Goal: Information Seeking & Learning: Learn about a topic

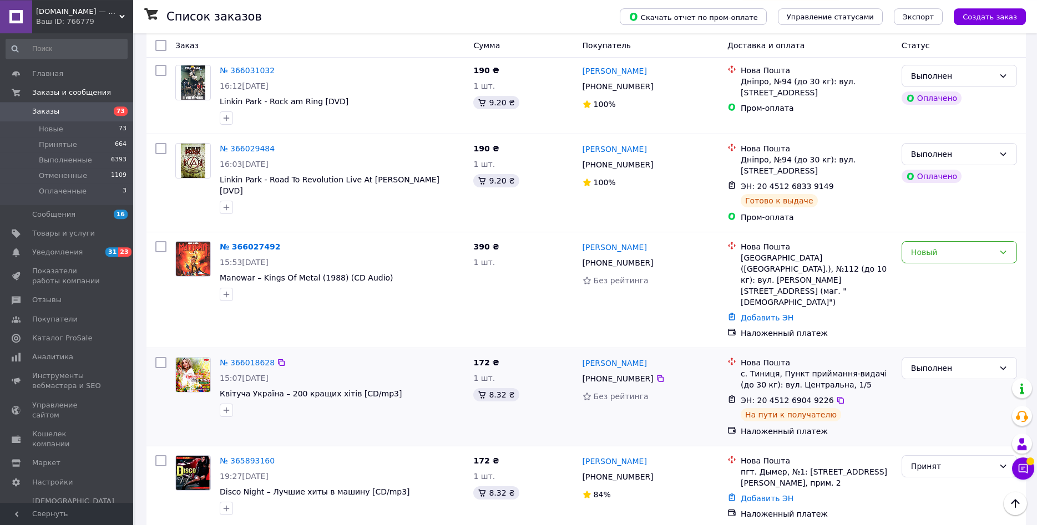
scroll to position [1075, 0]
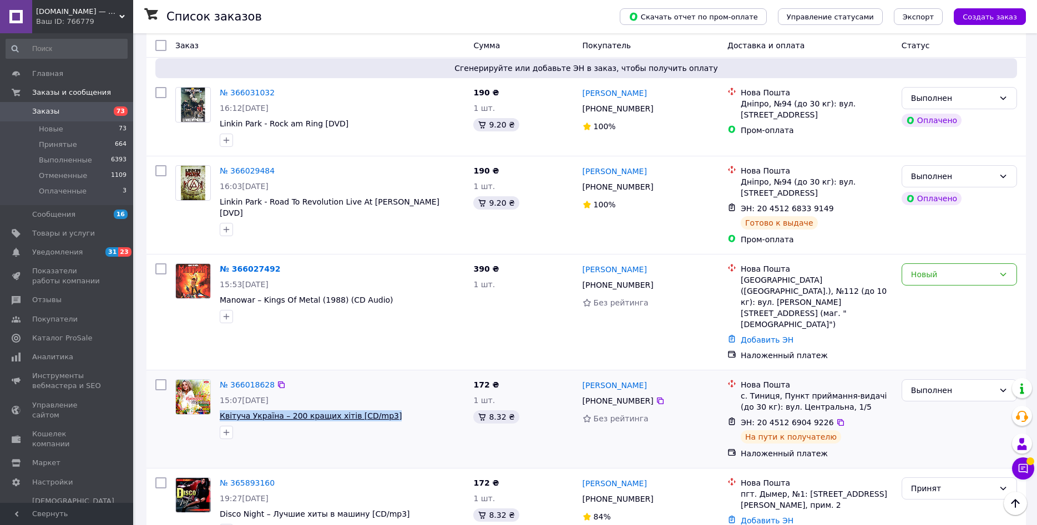
drag, startPoint x: 380, startPoint y: 331, endPoint x: 220, endPoint y: 330, distance: 159.3
click at [220, 411] on span "Квітуча Україна – 200 кращих хітів [CD/mp3]" at bounding box center [342, 416] width 245 height 11
copy span "Квітуча Україна – 200 кращих хітів [CD/mp3]"
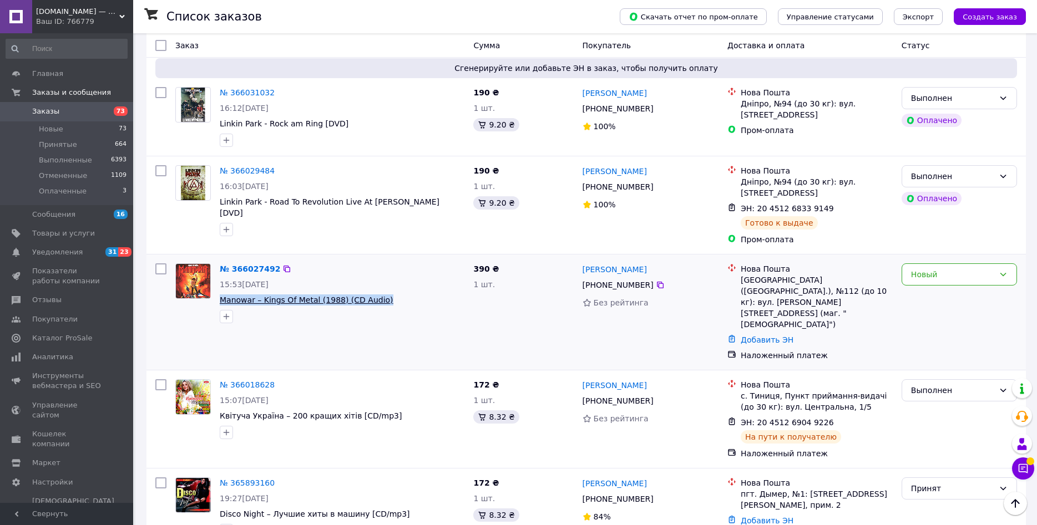
drag, startPoint x: 385, startPoint y: 246, endPoint x: 223, endPoint y: 245, distance: 161.5
click at [223, 295] on span "Manowar – Kings Of Metal (1988) (CD Audio)" at bounding box center [342, 300] width 245 height 11
copy span "Manowar – Kings Of Metal (1988) (CD Audio)"
drag, startPoint x: 432, startPoint y: 164, endPoint x: 216, endPoint y: 155, distance: 216.0
click at [213, 161] on div "№ 366029484 16:03[DATE] Linkin Park - Road To Revolution Live At [PERSON_NAME] …" at bounding box center [320, 201] width 298 height 80
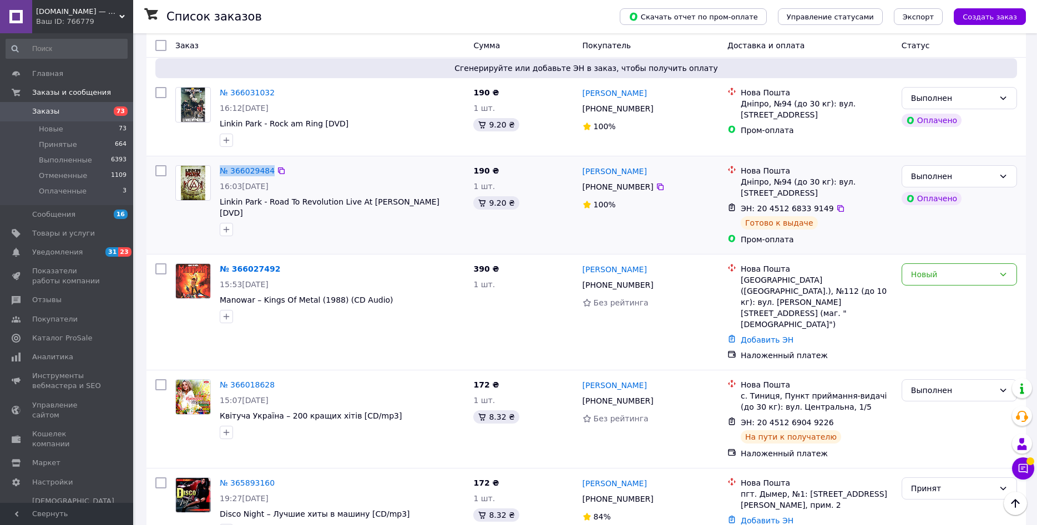
click at [368, 221] on div at bounding box center [342, 230] width 249 height 18
drag, startPoint x: 425, startPoint y: 163, endPoint x: 217, endPoint y: 164, distance: 208.1
click at [220, 196] on span "Linkin Park - Road To Revolution Live At [PERSON_NAME] [DVD]" at bounding box center [342, 207] width 245 height 22
copy span "Linkin Park - Road To Revolution Live At [PERSON_NAME] [DVD]"
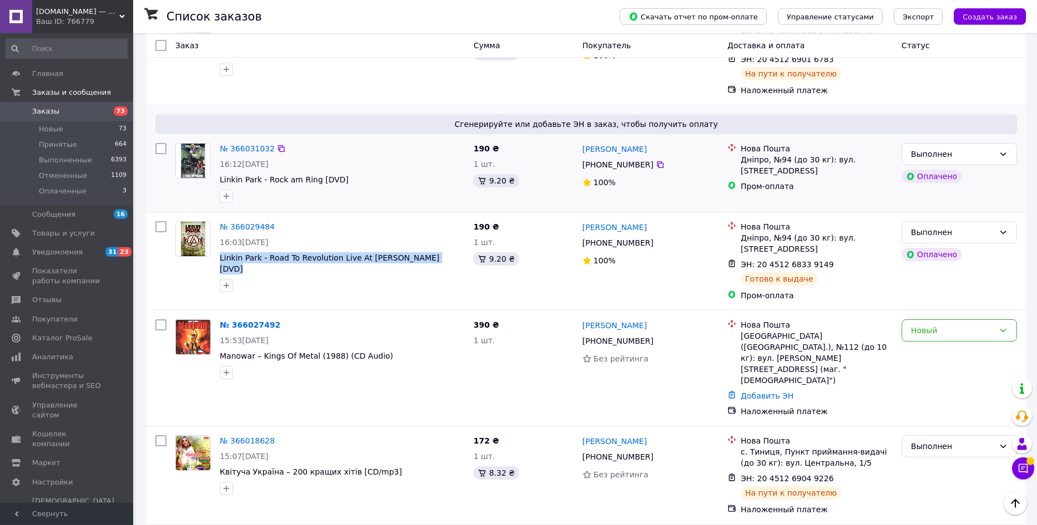
scroll to position [1019, 0]
drag, startPoint x: 340, startPoint y: 141, endPoint x: 218, endPoint y: 138, distance: 122.1
click at [220, 175] on span "Linkin Park - Rock am Ring [DVD]" at bounding box center [342, 180] width 245 height 11
copy span "Linkin Park - Rock am Ring [DVD]"
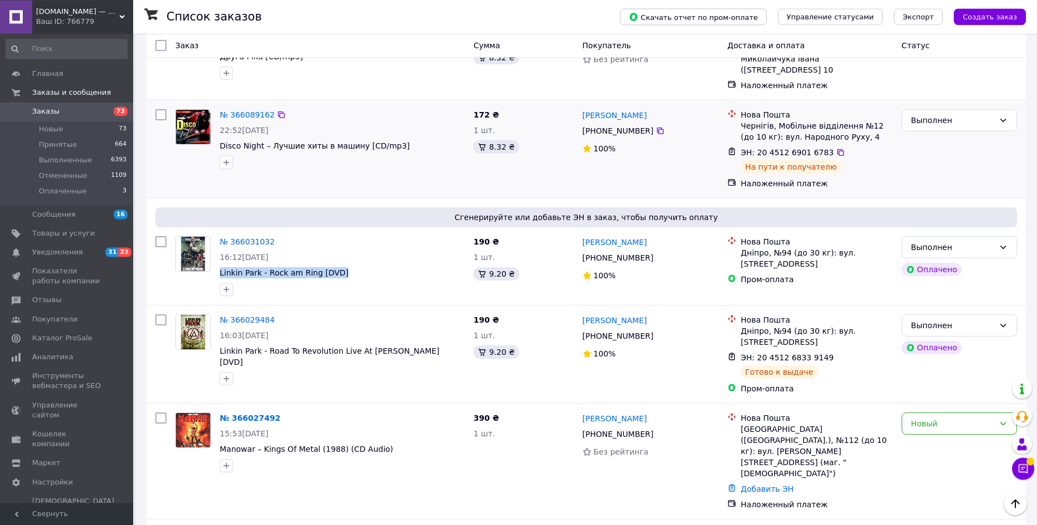
scroll to position [849, 0]
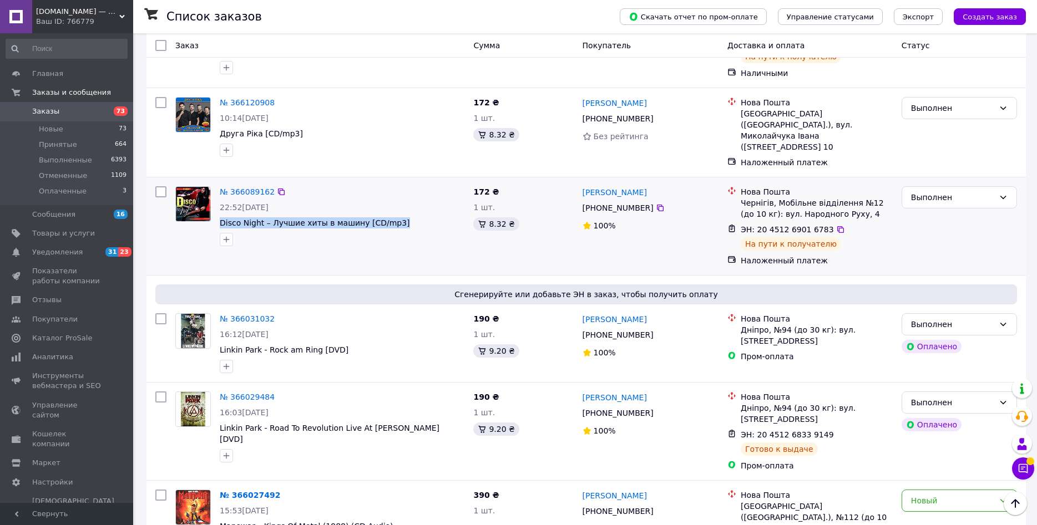
drag, startPoint x: 393, startPoint y: 181, endPoint x: 218, endPoint y: 182, distance: 175.3
click at [220, 218] on span "Disco Night – Лучшие хиты в машину [CD/mp3]" at bounding box center [342, 223] width 245 height 11
copy span "Disco Night – Лучшие хиты в машину [CD/mp3]"
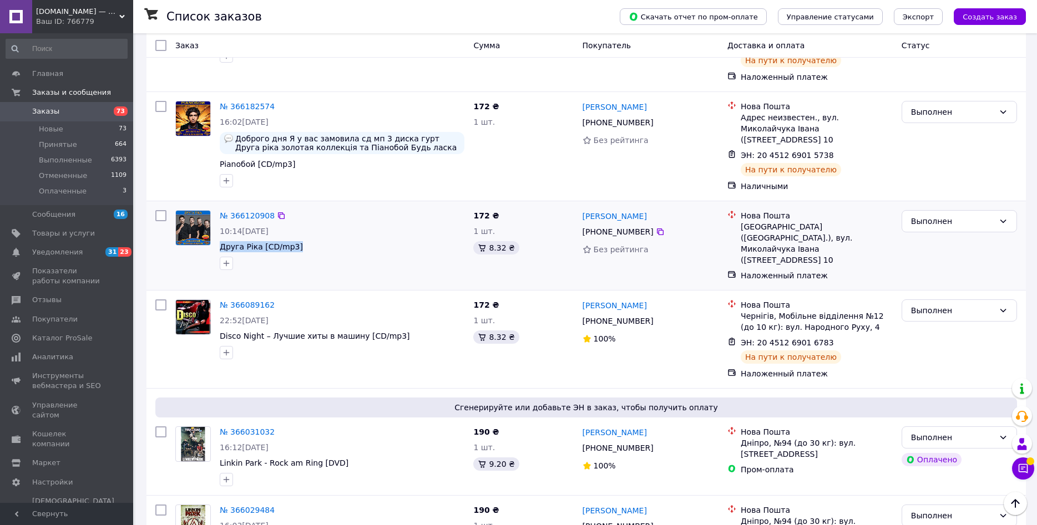
drag, startPoint x: 306, startPoint y: 210, endPoint x: 219, endPoint y: 214, distance: 87.8
click at [220, 241] on span "Друга Ріка [CD/mp3]" at bounding box center [342, 246] width 245 height 11
copy span "Друга Ріка [CD/mp3]"
drag, startPoint x: 299, startPoint y: 135, endPoint x: 216, endPoint y: 132, distance: 83.3
click at [220, 159] on span "Pianoбой [CD/mp3]" at bounding box center [342, 164] width 245 height 11
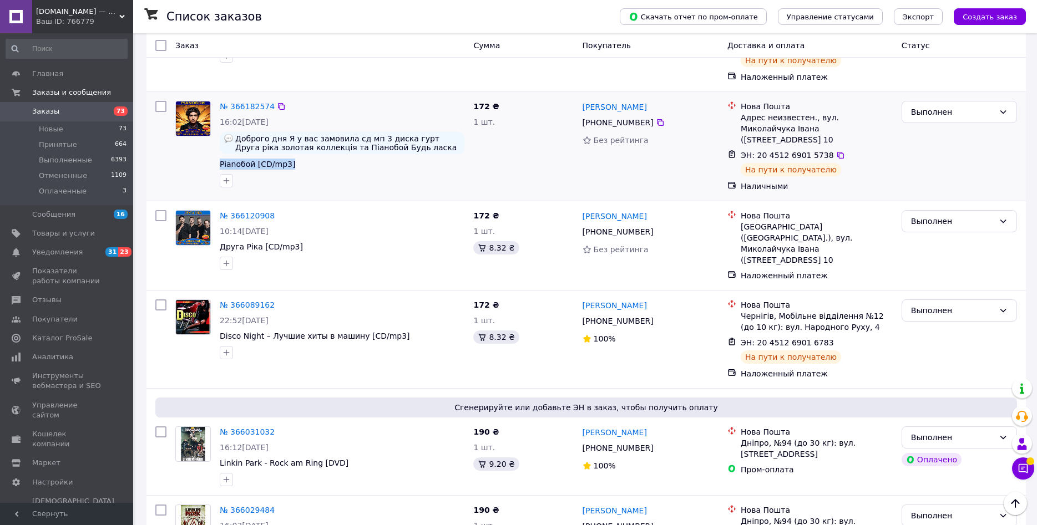
copy span "Pianoбой [CD/mp3]"
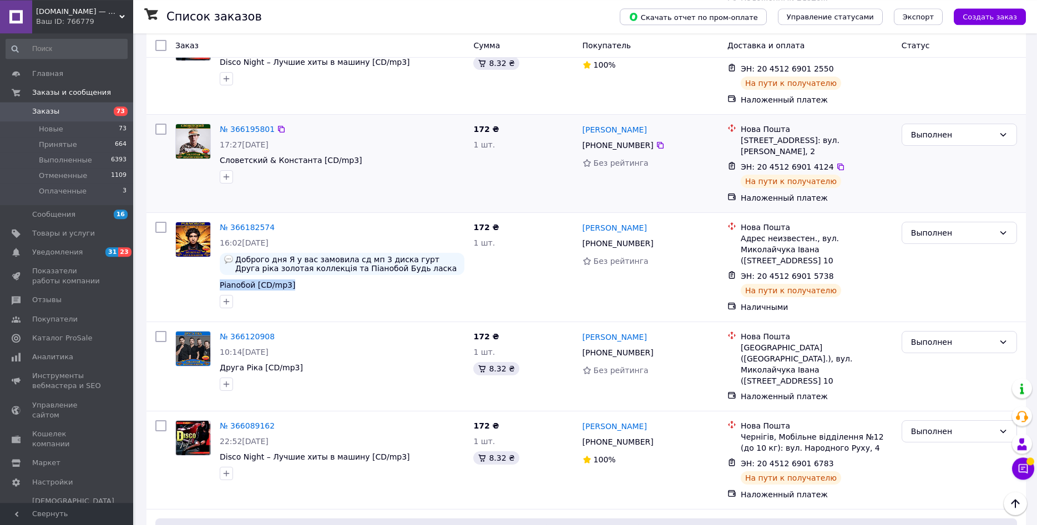
scroll to position [566, 0]
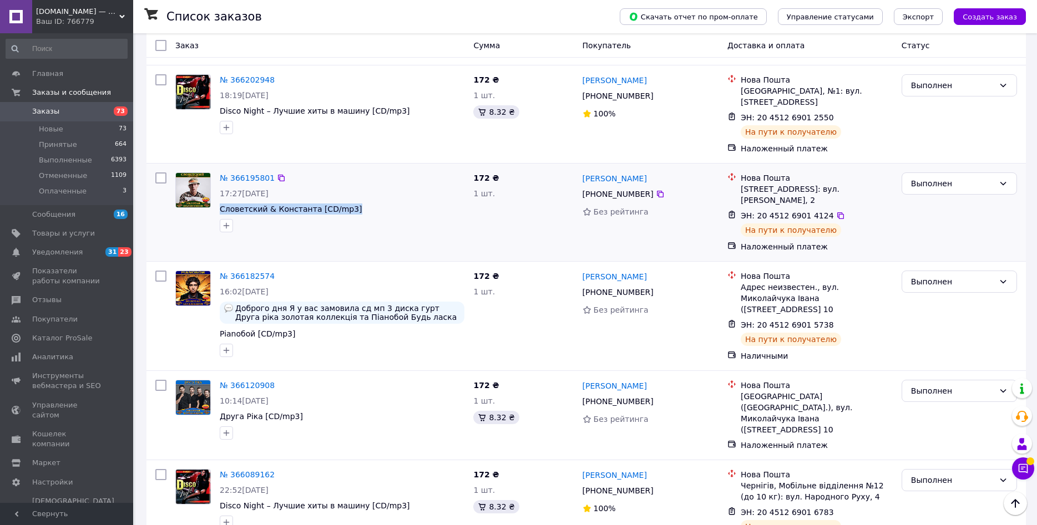
drag, startPoint x: 357, startPoint y: 187, endPoint x: 218, endPoint y: 186, distance: 139.3
click at [220, 204] on span "Словетский & Константа [CD/mp3]" at bounding box center [342, 209] width 245 height 11
copy span "Словетский & Константа [CD/mp3]"
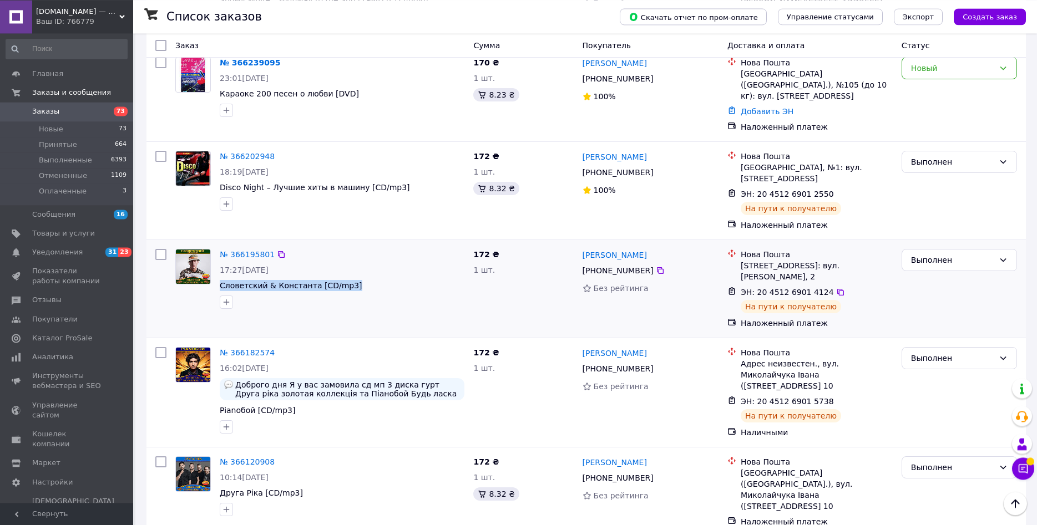
scroll to position [453, 0]
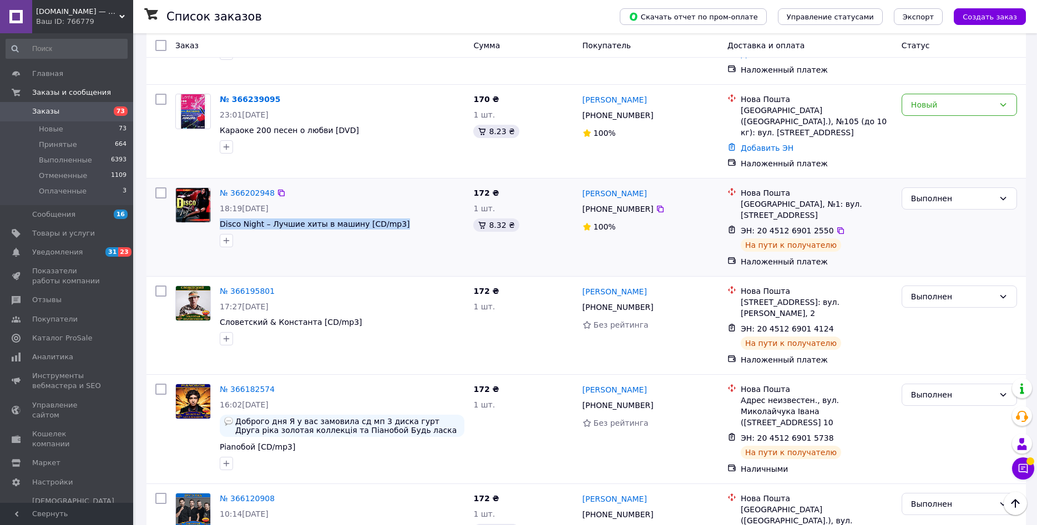
drag, startPoint x: 389, startPoint y: 206, endPoint x: 217, endPoint y: 200, distance: 172.1
click at [220, 219] on span "Disco Night – Лучшие хиты в машину [CD/mp3]" at bounding box center [342, 224] width 245 height 11
copy span "Disco Night – Лучшие хиты в машину [CD/mp3]"
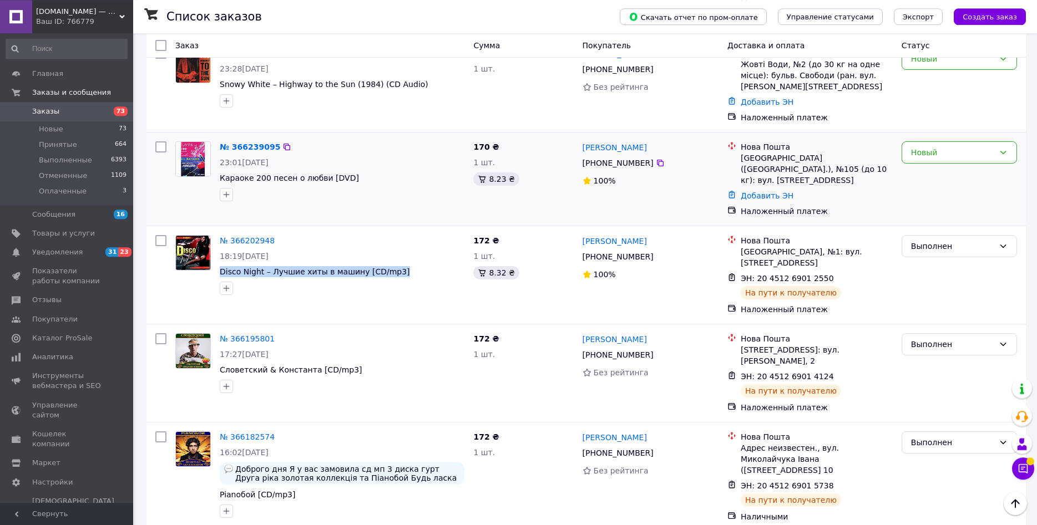
scroll to position [340, 0]
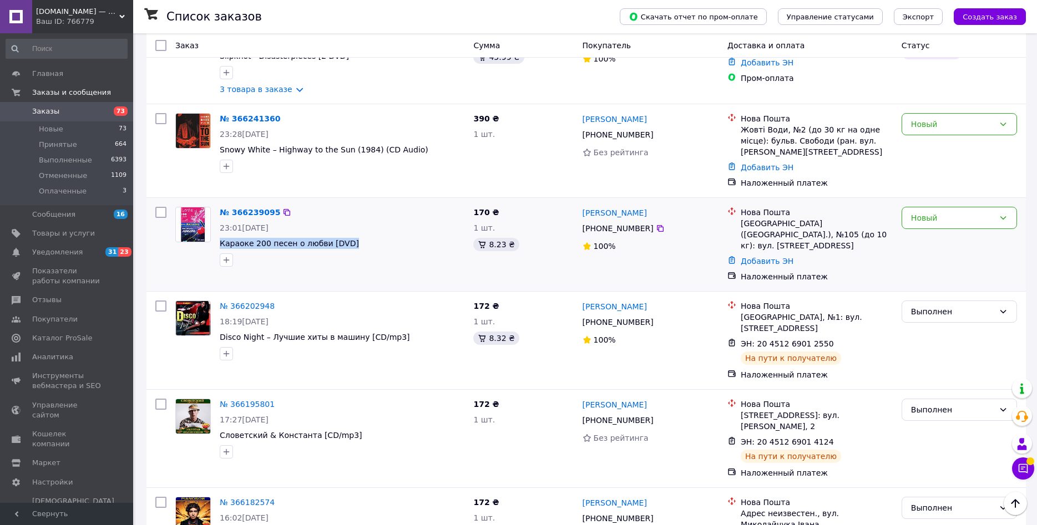
drag, startPoint x: 353, startPoint y: 239, endPoint x: 215, endPoint y: 237, distance: 137.6
click at [215, 237] on div "№ 366239095 23:01[DATE] Караоке 200 песен о любви [DVD]" at bounding box center [342, 237] width 254 height 69
copy span "Караоке 200 песен о любви [DVD]"
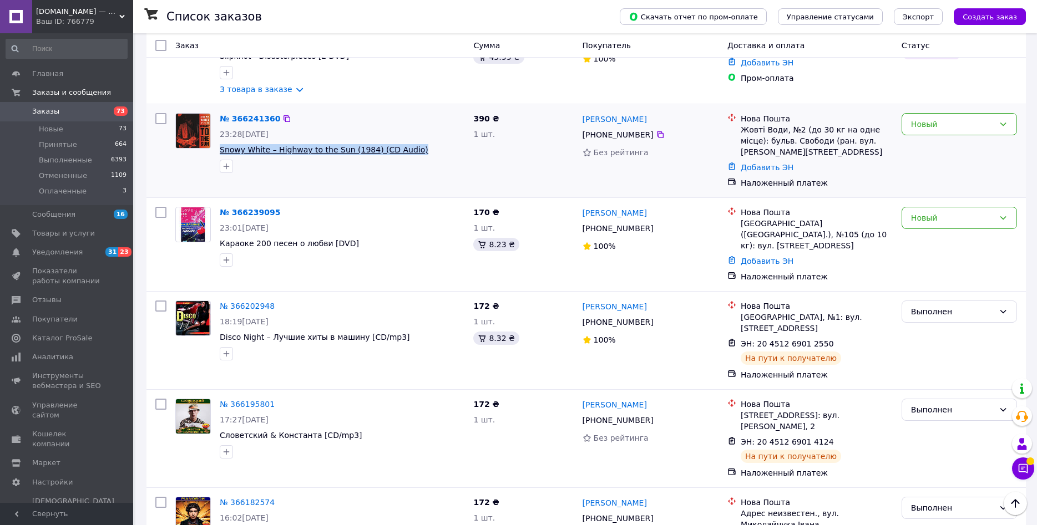
drag, startPoint x: 408, startPoint y: 141, endPoint x: 220, endPoint y: 144, distance: 187.6
click at [220, 144] on span "Snowy White – Highway to the Sun (1984) (CD Audio)" at bounding box center [342, 149] width 245 height 11
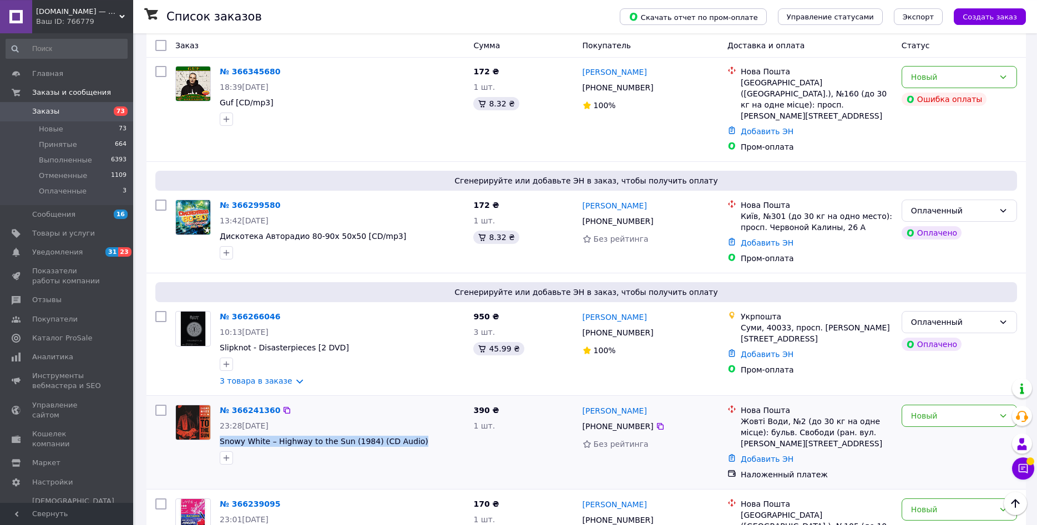
scroll to position [0, 0]
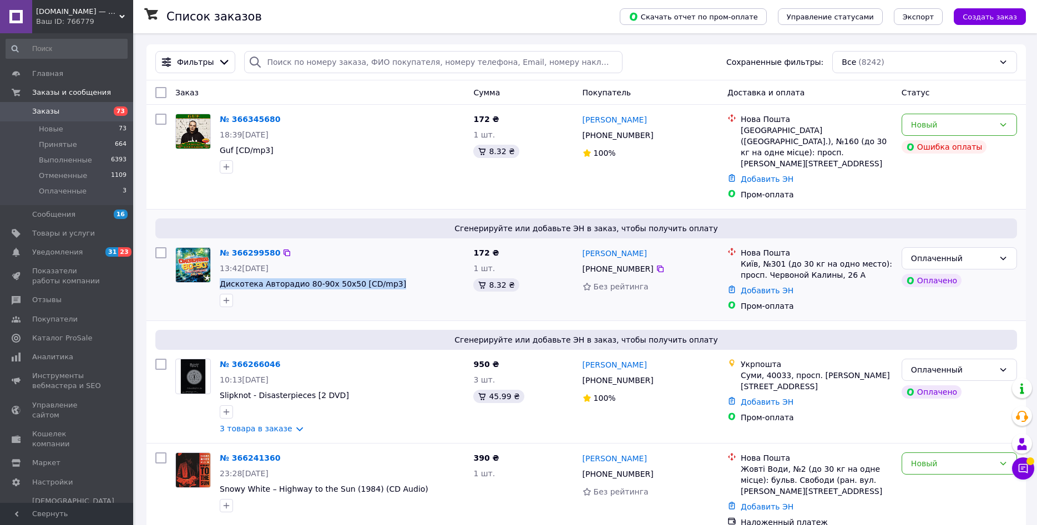
drag, startPoint x: 390, startPoint y: 272, endPoint x: 219, endPoint y: 277, distance: 171.0
click at [220, 279] on span "Дискотека Авторадио 80-90х 50х50 [CD/mp3]" at bounding box center [342, 284] width 245 height 11
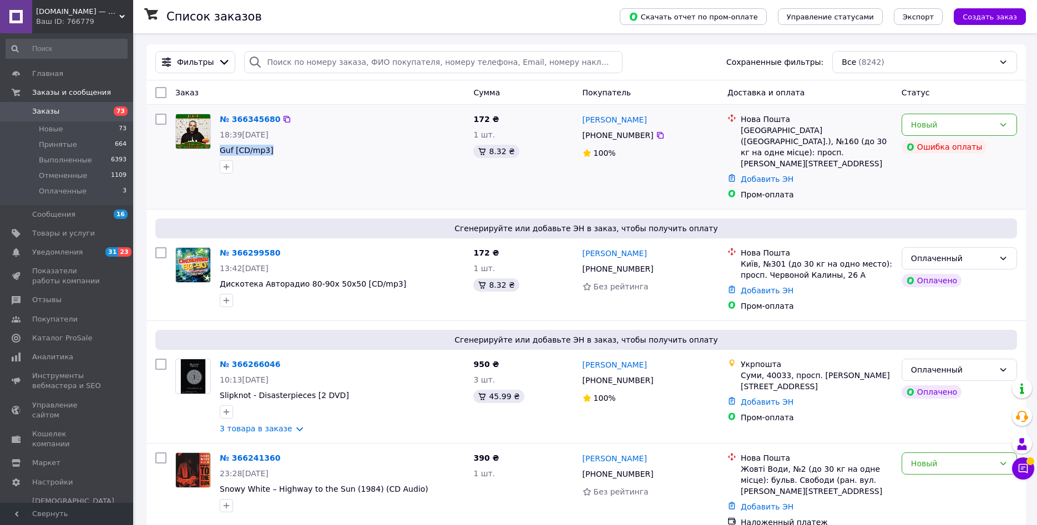
drag, startPoint x: 278, startPoint y: 154, endPoint x: 218, endPoint y: 152, distance: 60.0
click at [220, 152] on span "Guf [CD/mp3]" at bounding box center [342, 150] width 245 height 11
